Goal: Communication & Community: Answer question/provide support

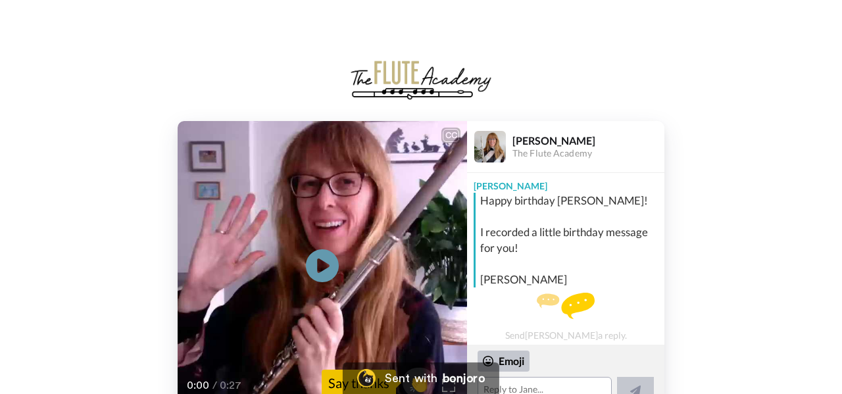
scroll to position [3, 0]
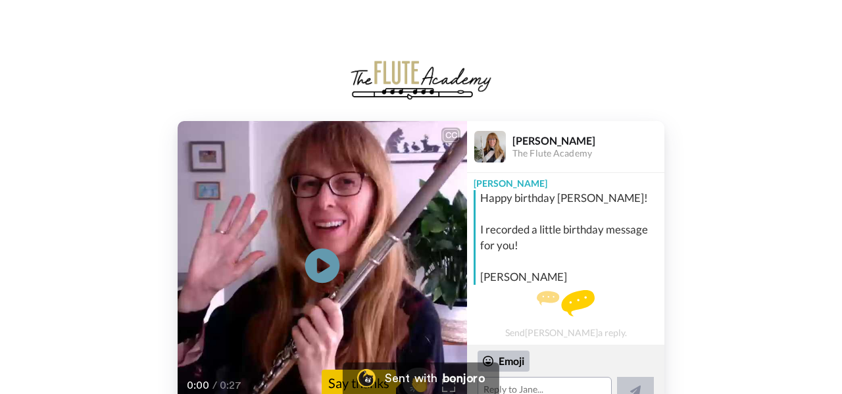
click at [329, 267] on icon at bounding box center [322, 266] width 35 height 35
click at [554, 388] on textarea at bounding box center [545, 390] width 134 height 26
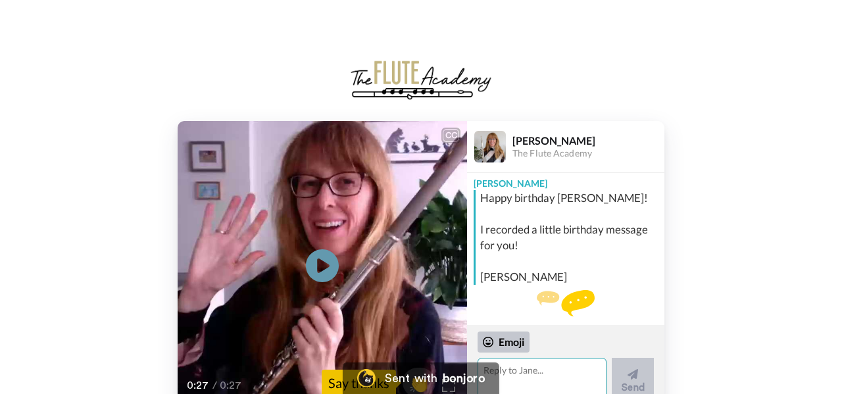
click at [528, 371] on textarea at bounding box center [542, 381] width 129 height 46
drag, startPoint x: 546, startPoint y: 369, endPoint x: 505, endPoint y: 369, distance: 40.8
click at [505, 369] on textarea at bounding box center [542, 381] width 129 height 46
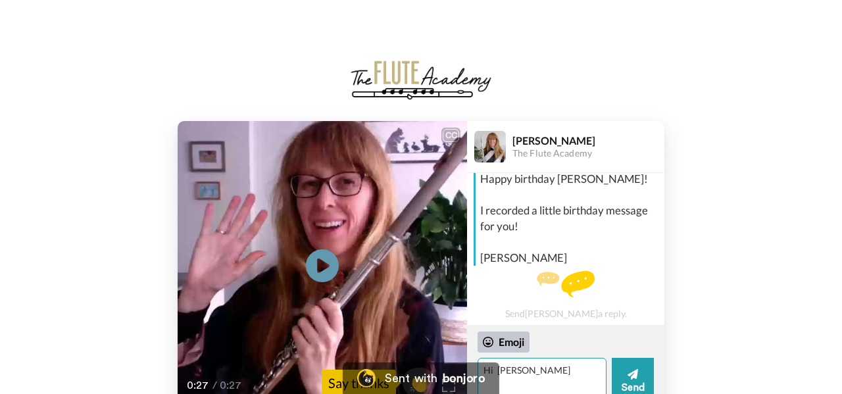
scroll to position [22, 0]
type textarea "Hi [PERSON_NAME]"
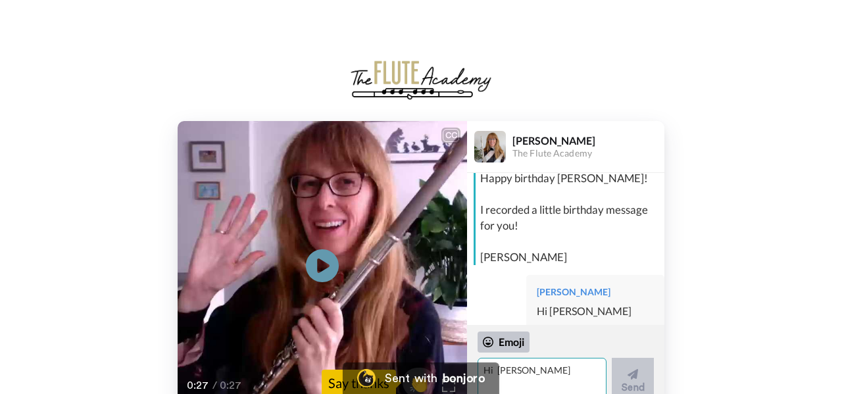
scroll to position [47, 0]
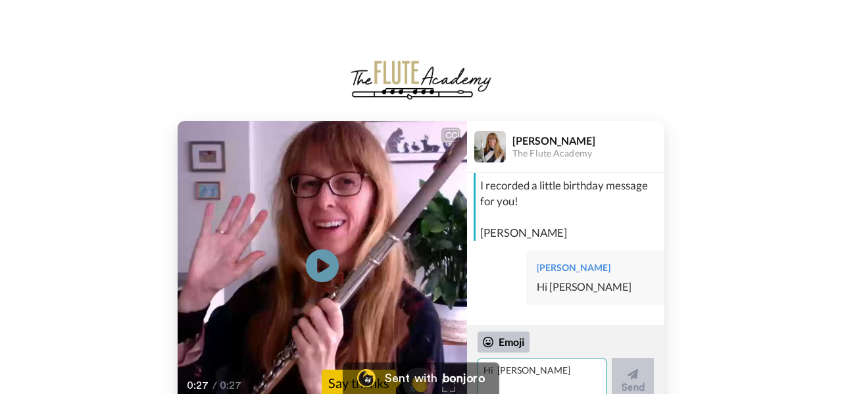
click at [520, 373] on textarea "Hi [PERSON_NAME]" at bounding box center [542, 381] width 129 height 46
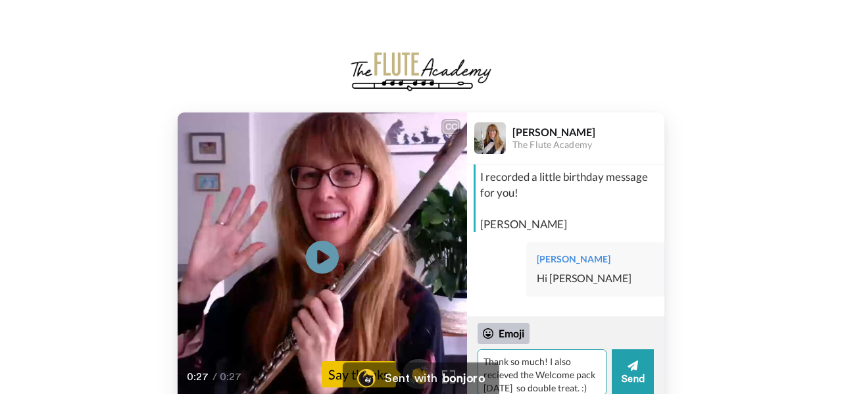
type textarea "Thank so much! I also recieved the Welcome pack [DATE] so double treat. :)"
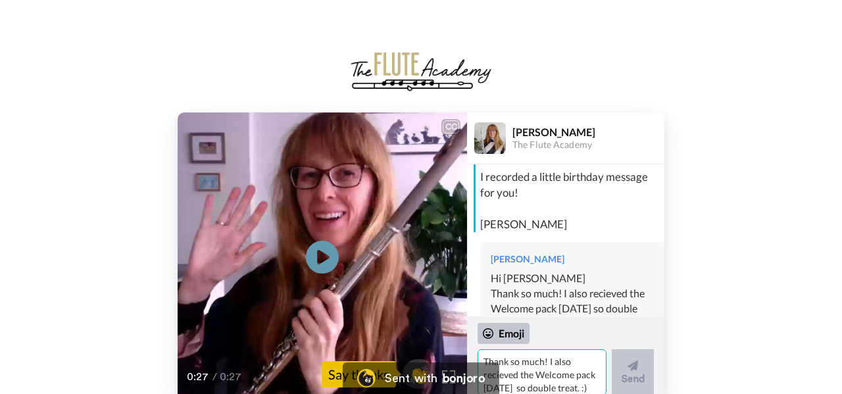
scroll to position [91, 0]
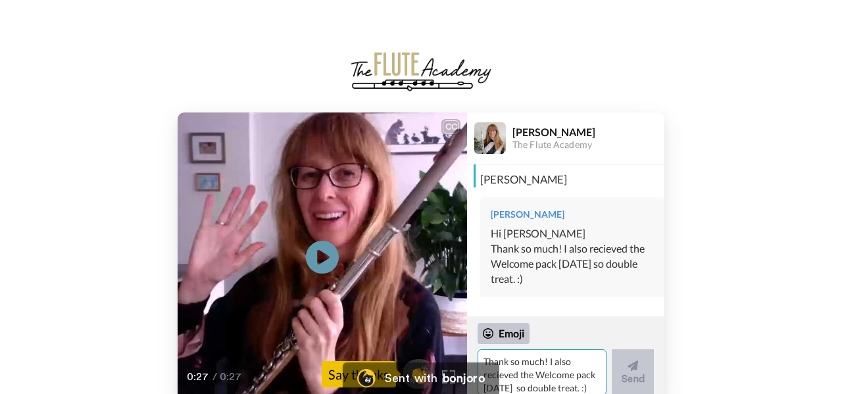
click at [546, 367] on textarea "Thank so much! I also recieved the Welcome pack [DATE] so double treat. :)" at bounding box center [542, 372] width 129 height 46
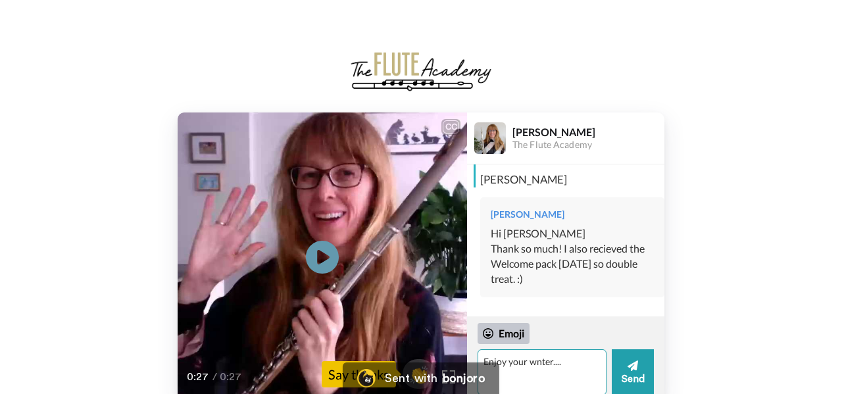
click at [535, 363] on textarea "Enjoy your wnter...." at bounding box center [542, 372] width 129 height 46
click at [569, 363] on textarea "Enjoy your winter...." at bounding box center [542, 372] width 129 height 46
type textarea "Enjoy your winter....[PERSON_NAME] :)"
click at [633, 371] on icon at bounding box center [633, 365] width 11 height 13
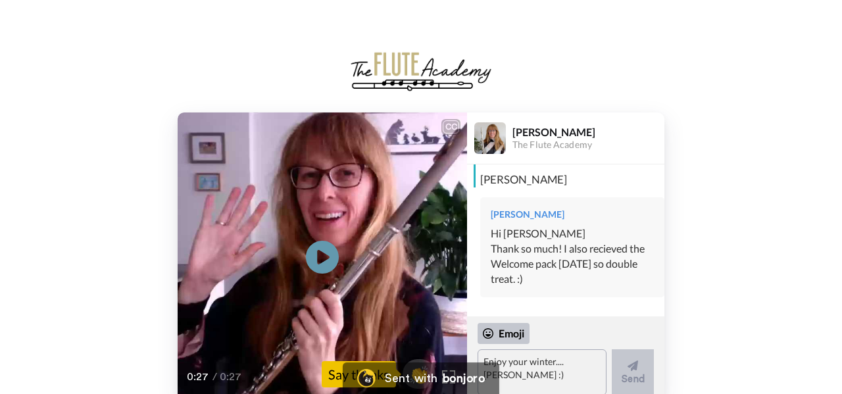
scroll to position [107, 0]
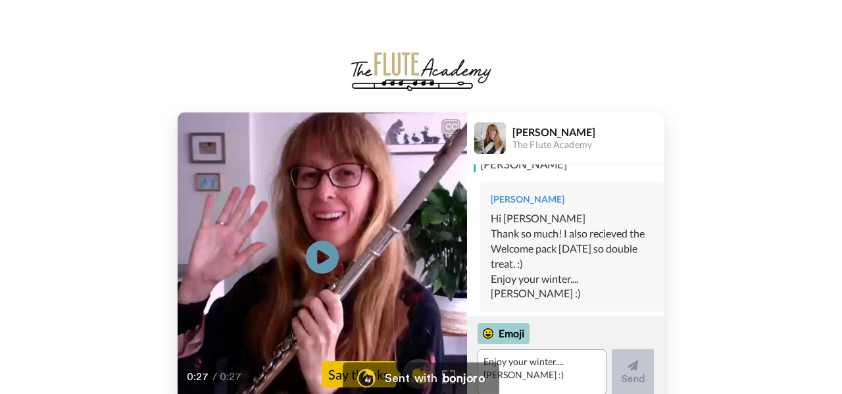
click at [487, 336] on icon at bounding box center [488, 333] width 11 height 11
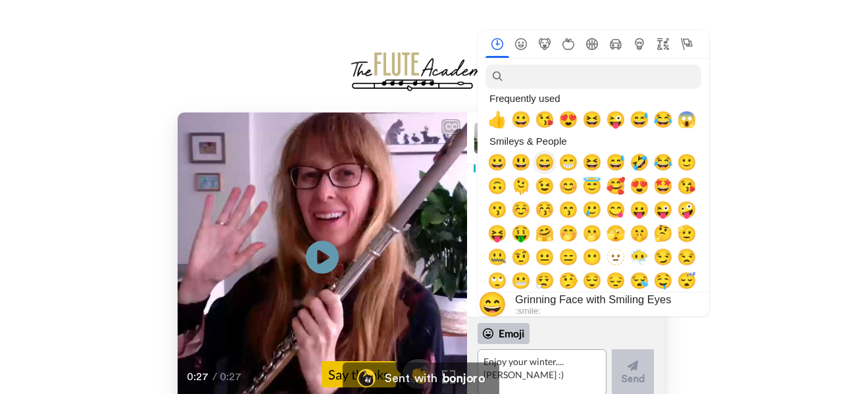
click at [546, 161] on span "😄" at bounding box center [545, 162] width 20 height 18
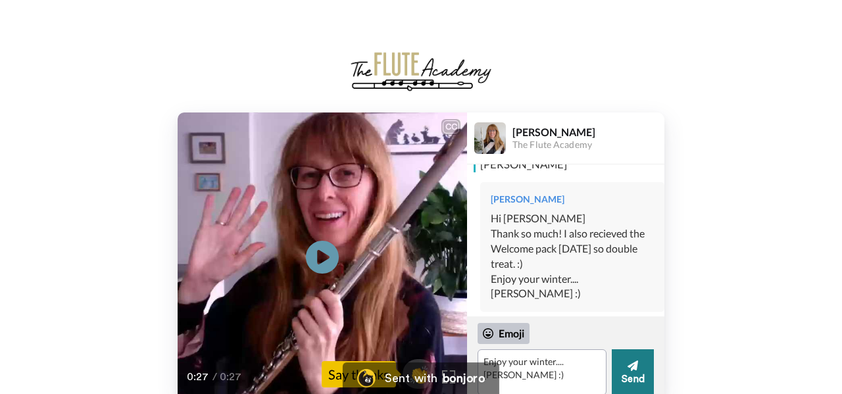
click at [638, 359] on button "Send" at bounding box center [633, 372] width 42 height 46
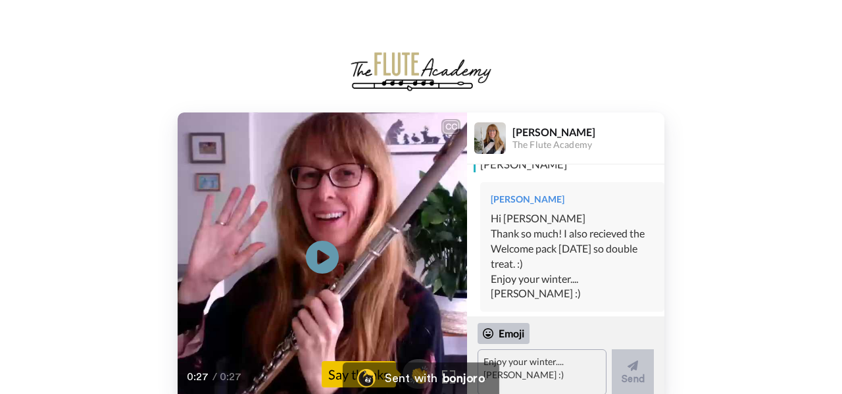
scroll to position [115, 0]
